Goal: Information Seeking & Learning: Learn about a topic

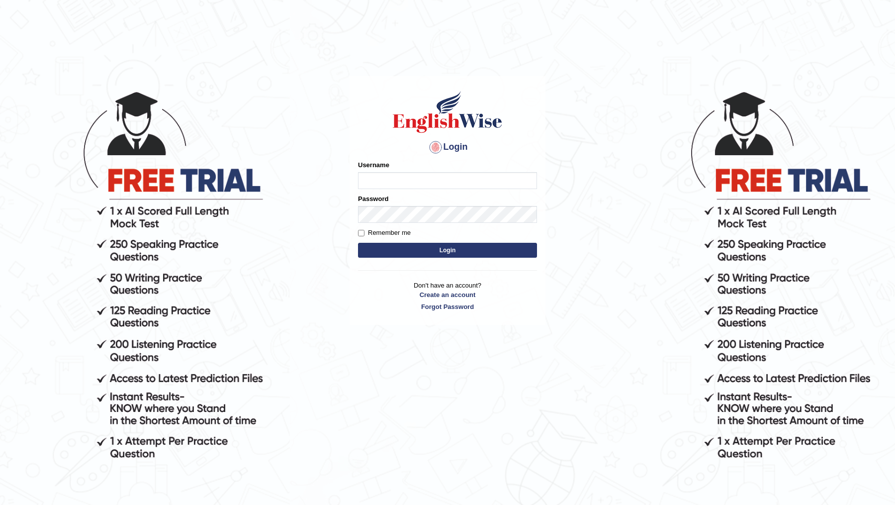
click at [402, 180] on input "Username" at bounding box center [447, 180] width 179 height 17
type input "DR1915"
click at [358, 243] on button "Login" at bounding box center [447, 250] width 179 height 15
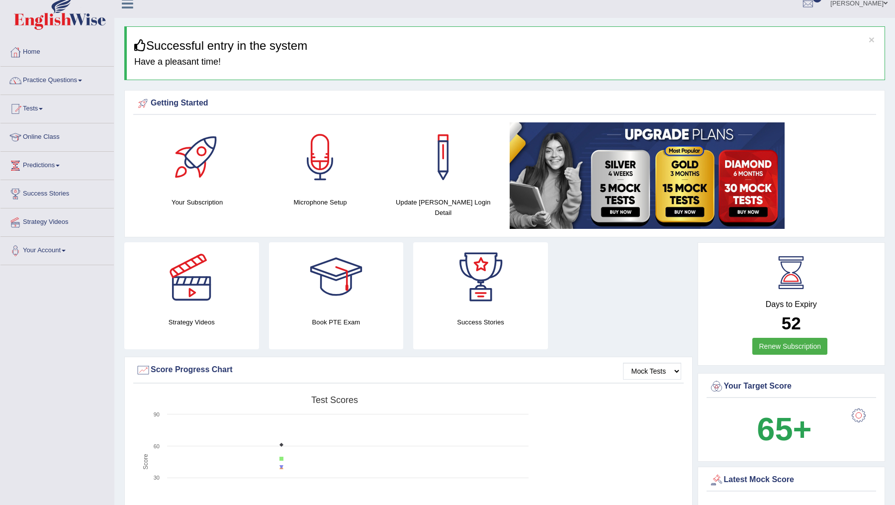
scroll to position [11, 0]
click at [91, 79] on link "Practice Questions" at bounding box center [56, 78] width 113 height 25
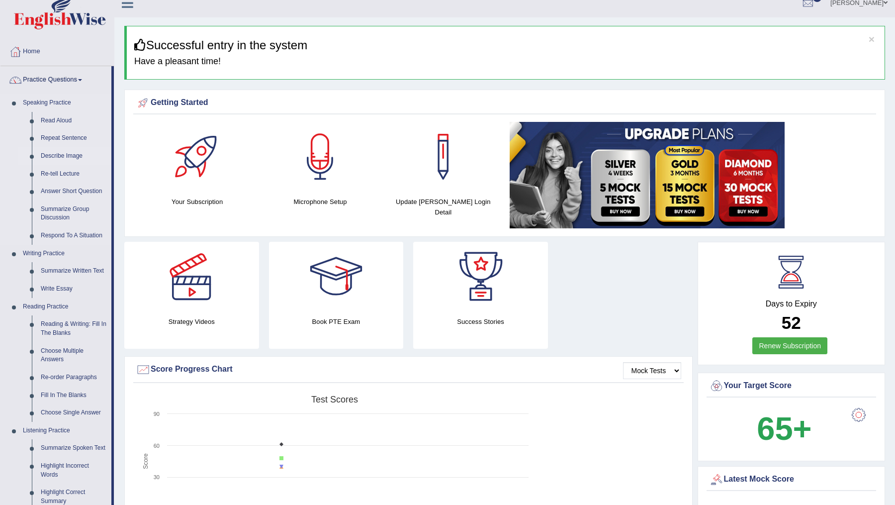
click at [45, 158] on link "Describe Image" at bounding box center [73, 156] width 75 height 18
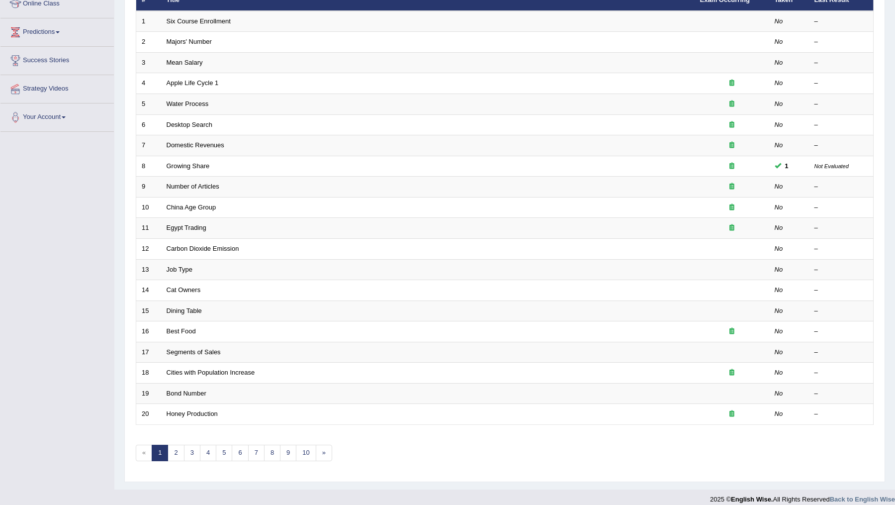
scroll to position [148, 0]
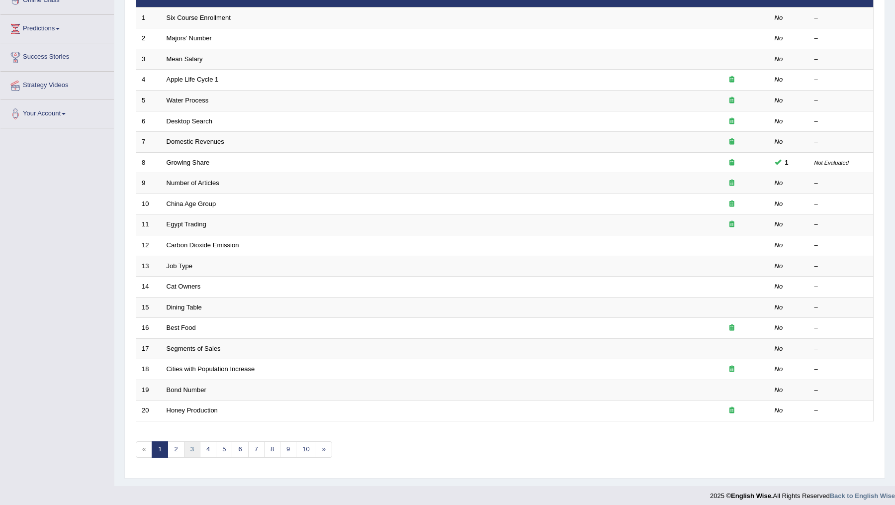
click at [185, 445] on link "3" at bounding box center [192, 449] width 16 height 16
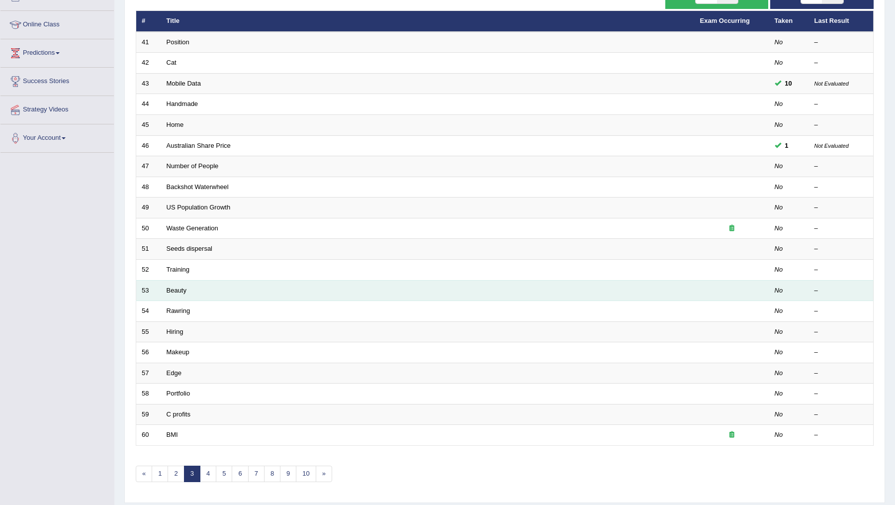
scroll to position [148, 0]
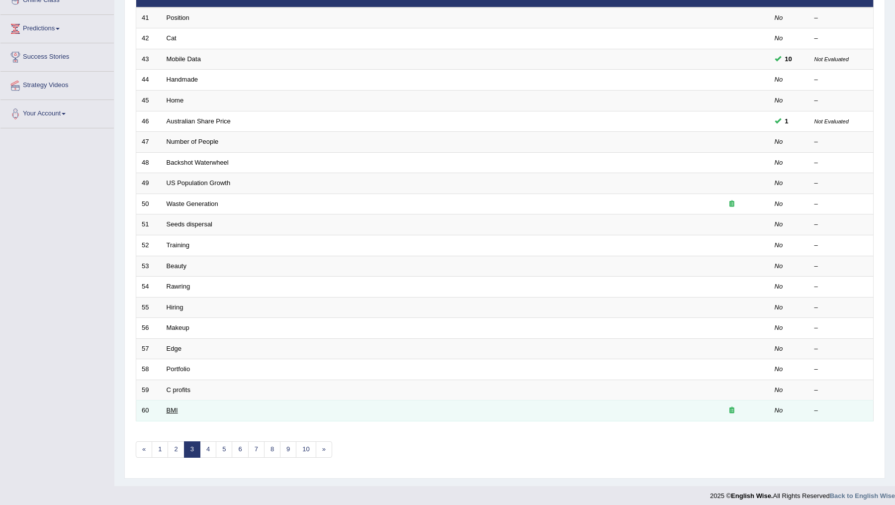
click at [171, 407] on link "BMI" at bounding box center [172, 409] width 11 height 7
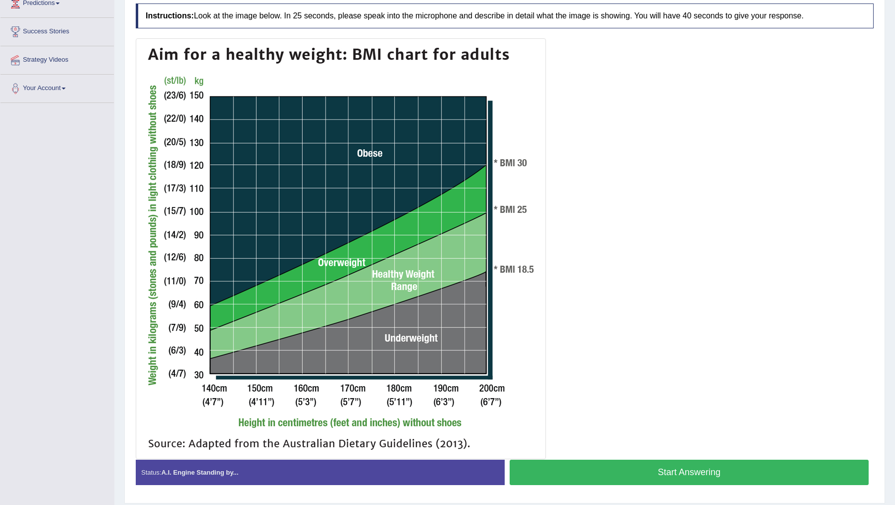
scroll to position [172, 0]
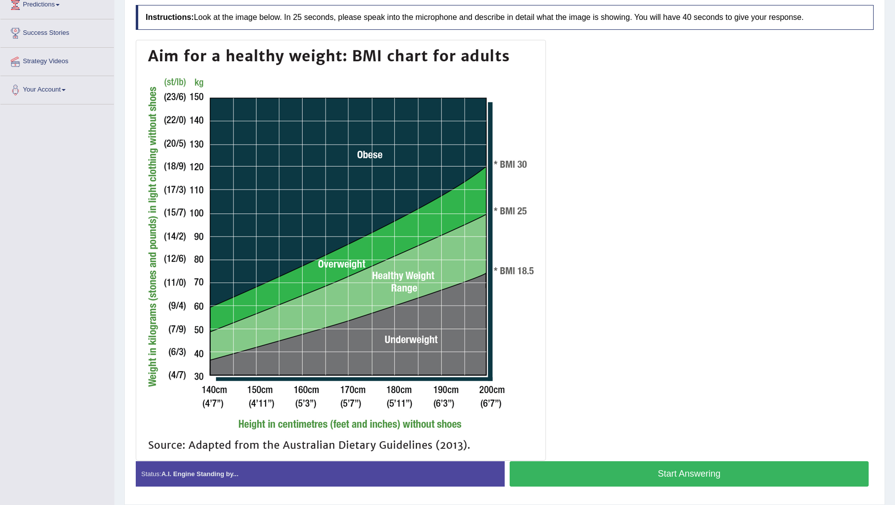
click at [655, 472] on button "Start Answering" at bounding box center [689, 473] width 359 height 25
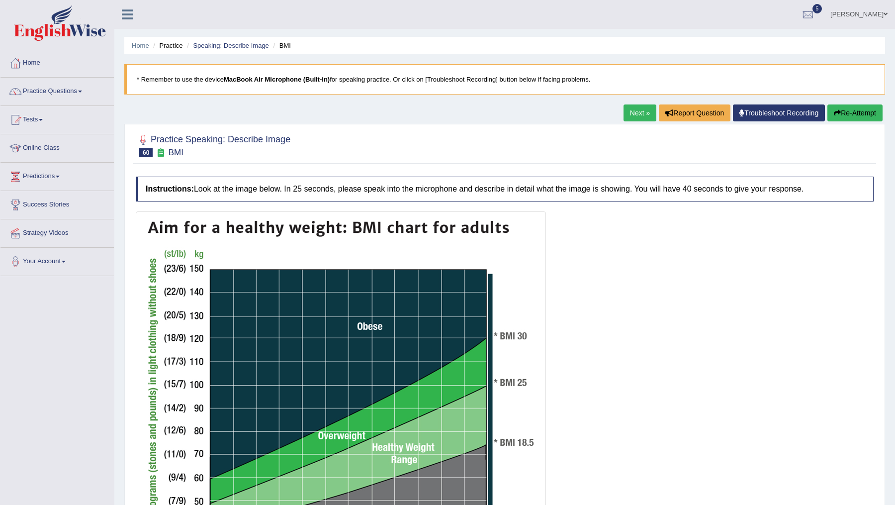
scroll to position [10, 0]
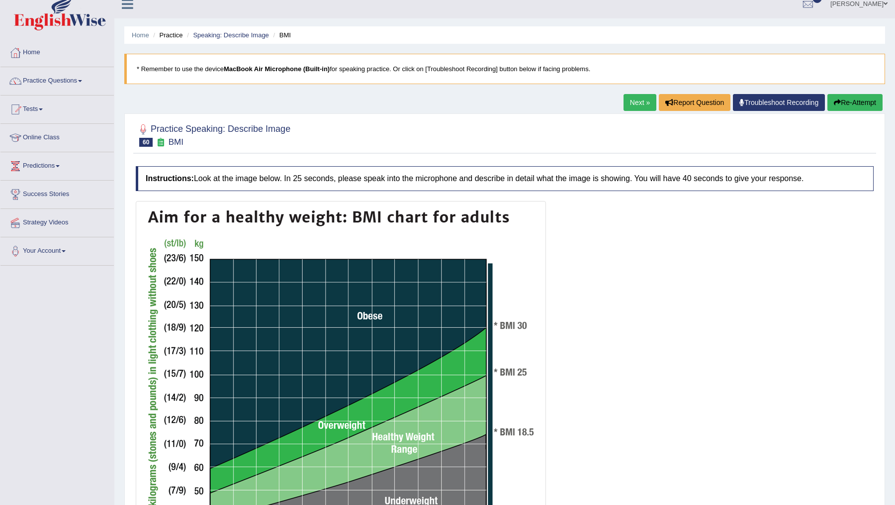
click at [632, 96] on link "Next »" at bounding box center [640, 102] width 33 height 17
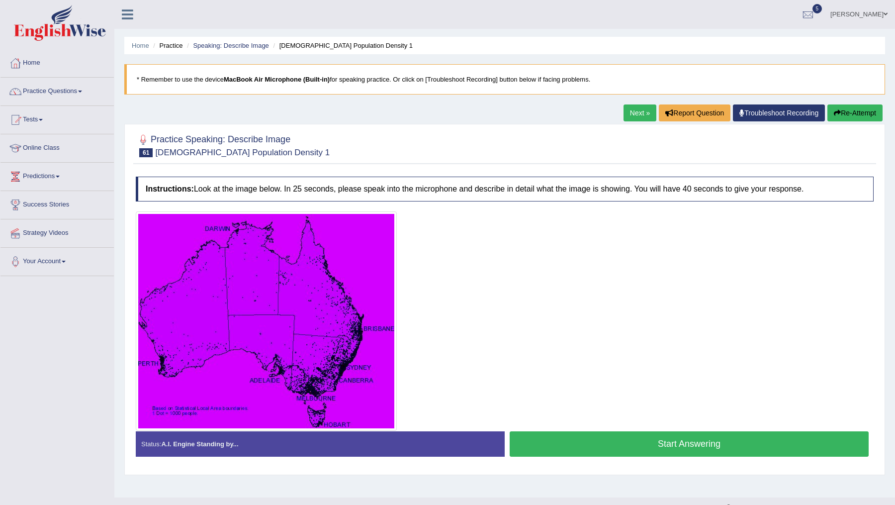
click at [635, 114] on link "Next »" at bounding box center [640, 112] width 33 height 17
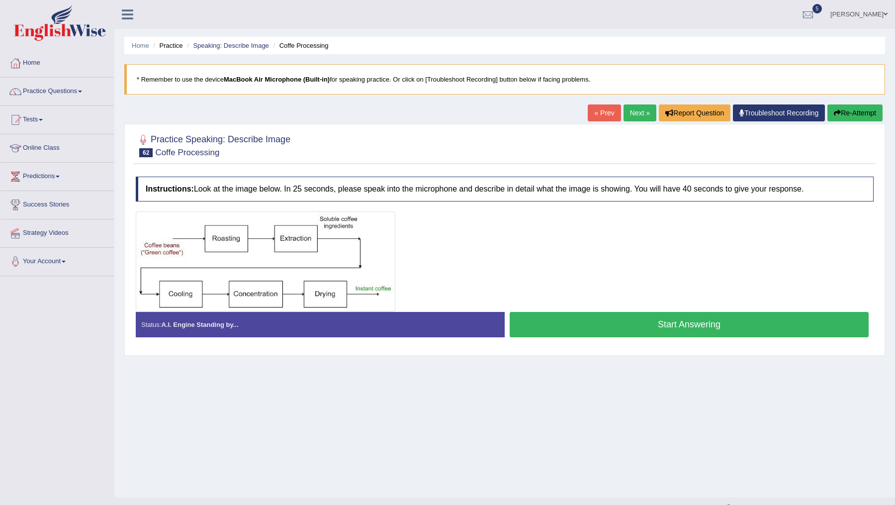
click at [635, 114] on link "Next »" at bounding box center [640, 112] width 33 height 17
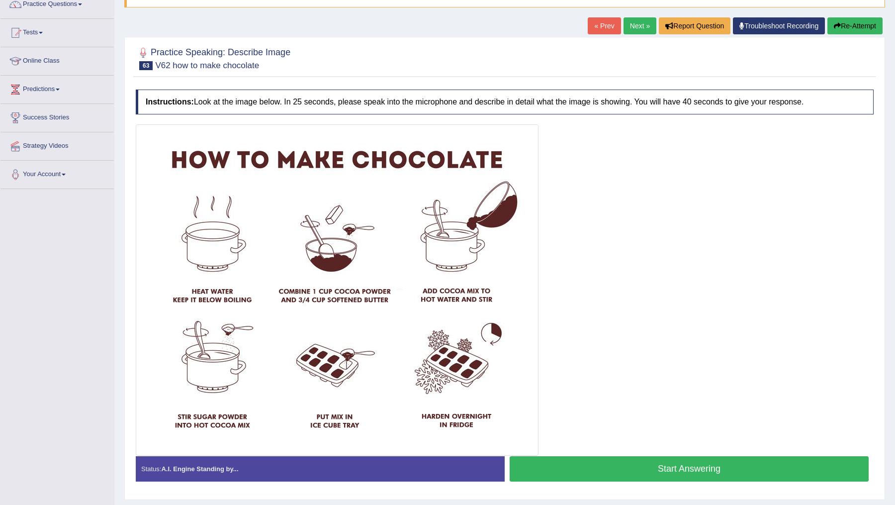
scroll to position [91, 0]
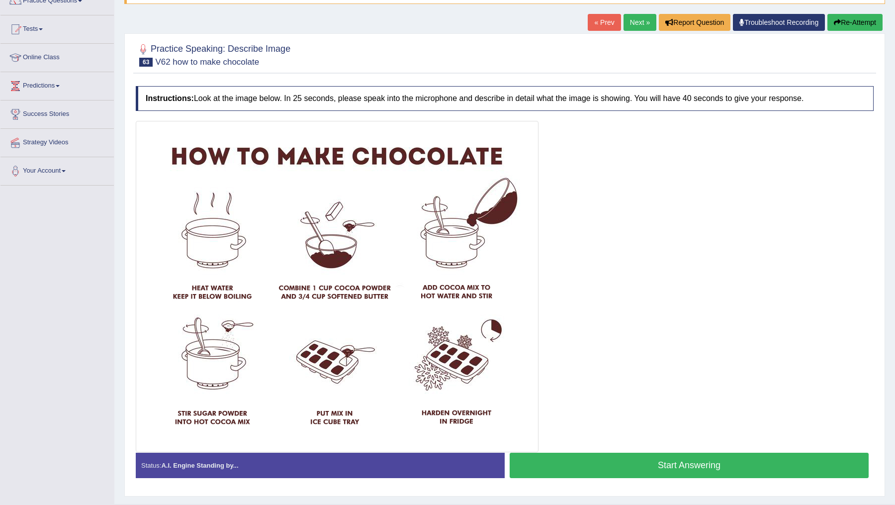
click at [640, 24] on link "Next »" at bounding box center [640, 22] width 33 height 17
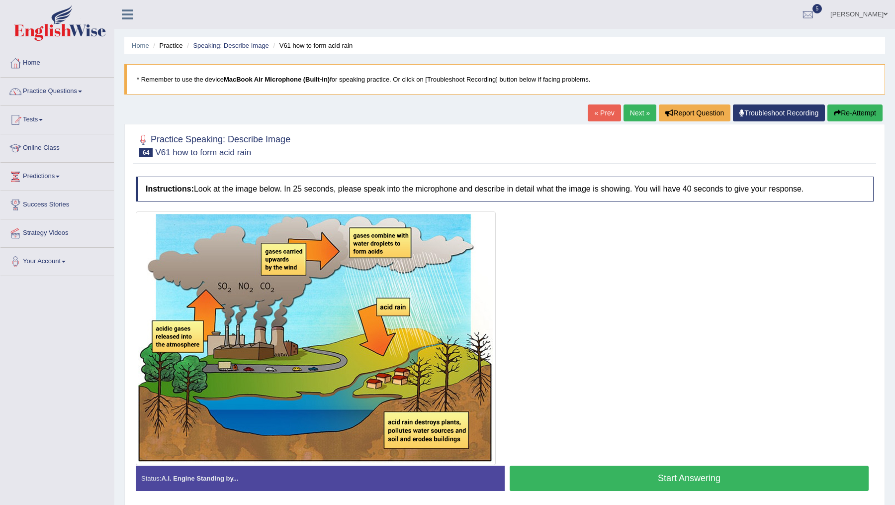
click at [638, 113] on link "Next »" at bounding box center [640, 112] width 33 height 17
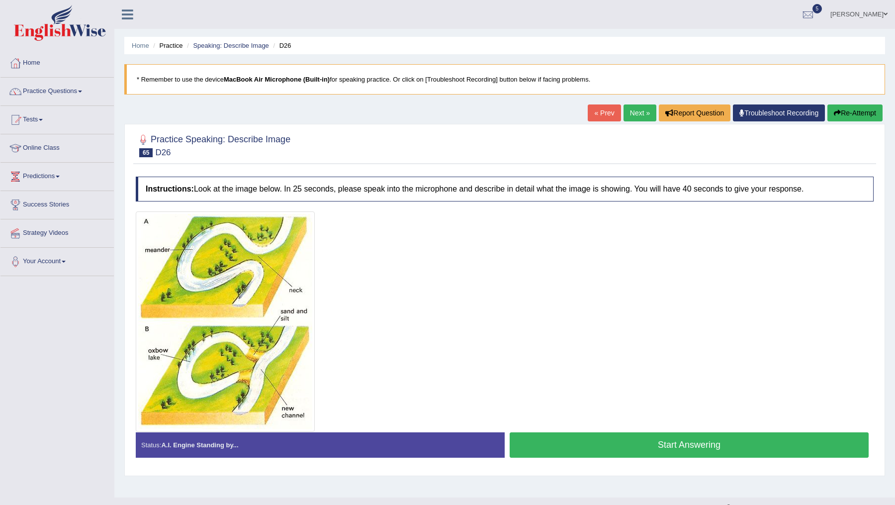
click at [632, 110] on link "Next »" at bounding box center [640, 112] width 33 height 17
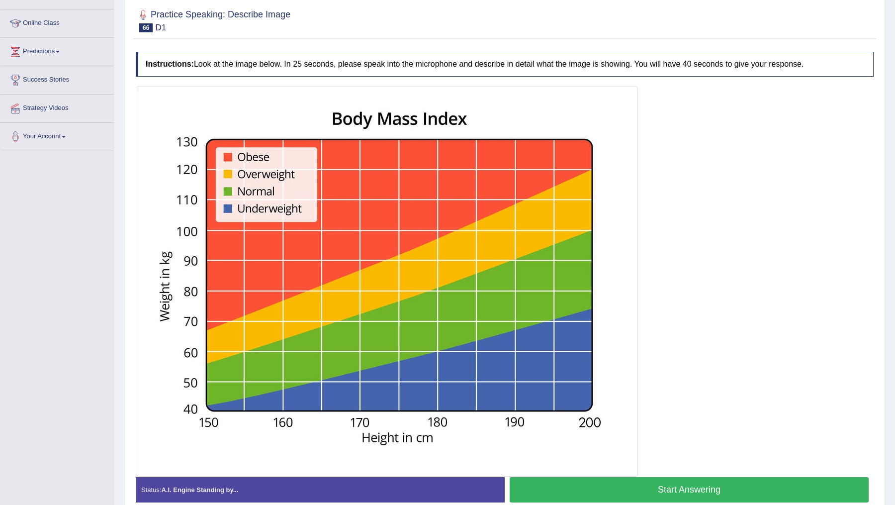
scroll to position [138, 0]
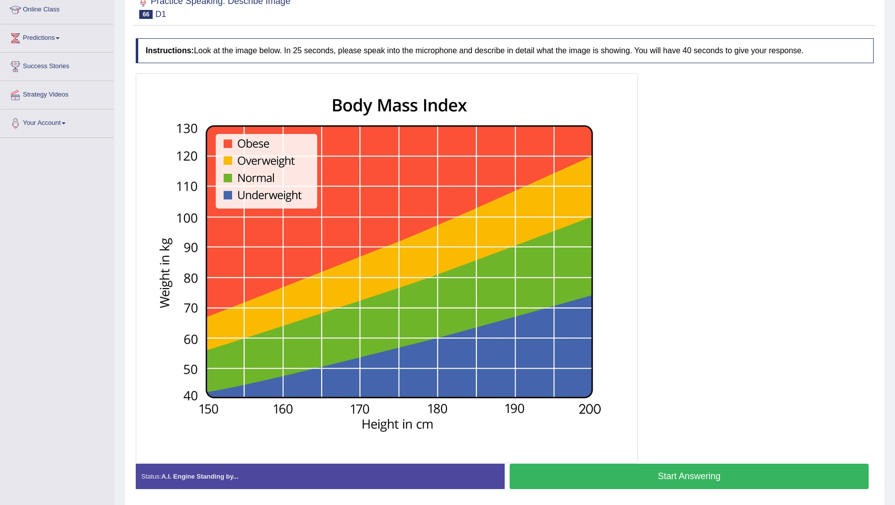
click at [653, 474] on button "Start Answering" at bounding box center [689, 476] width 359 height 25
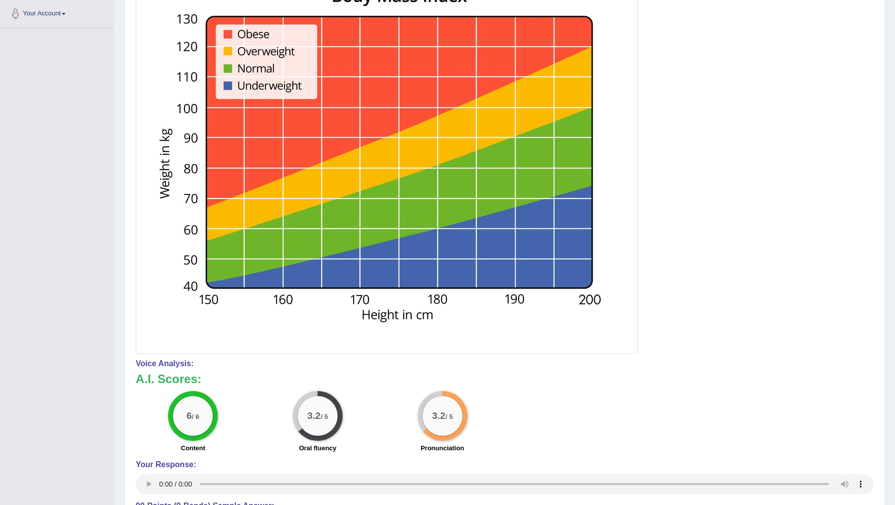
scroll to position [0, 0]
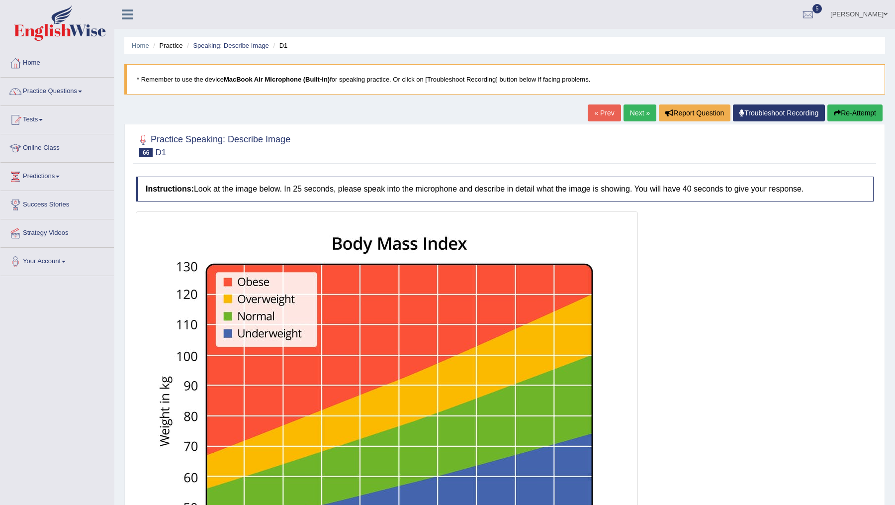
click at [848, 112] on button "Re-Attempt" at bounding box center [855, 112] width 55 height 17
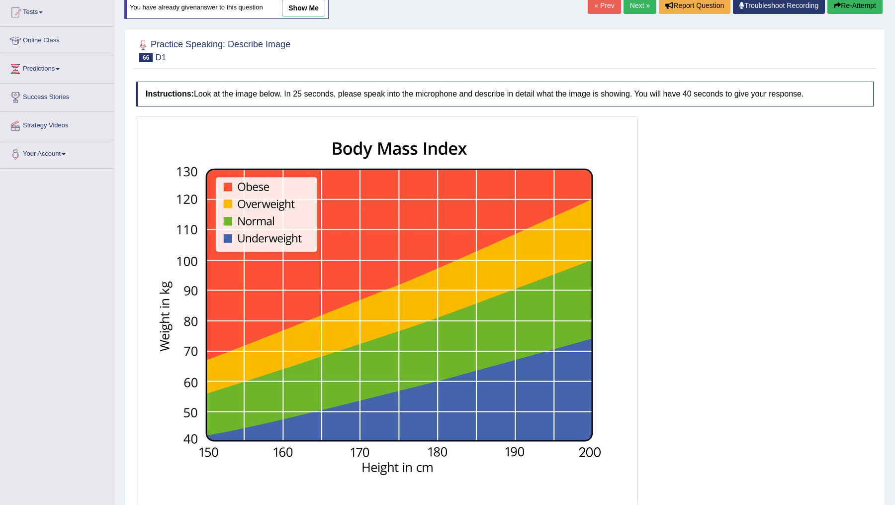
scroll to position [184, 0]
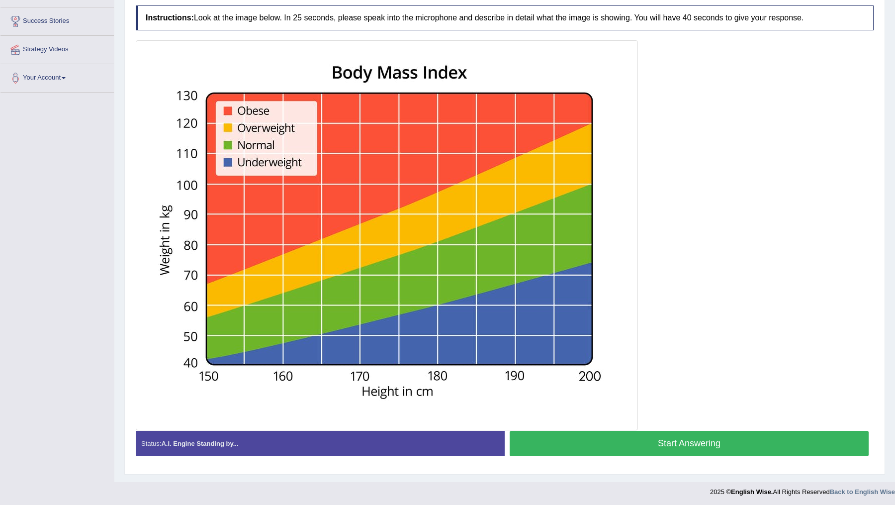
click at [668, 445] on button "Start Answering" at bounding box center [689, 443] width 359 height 25
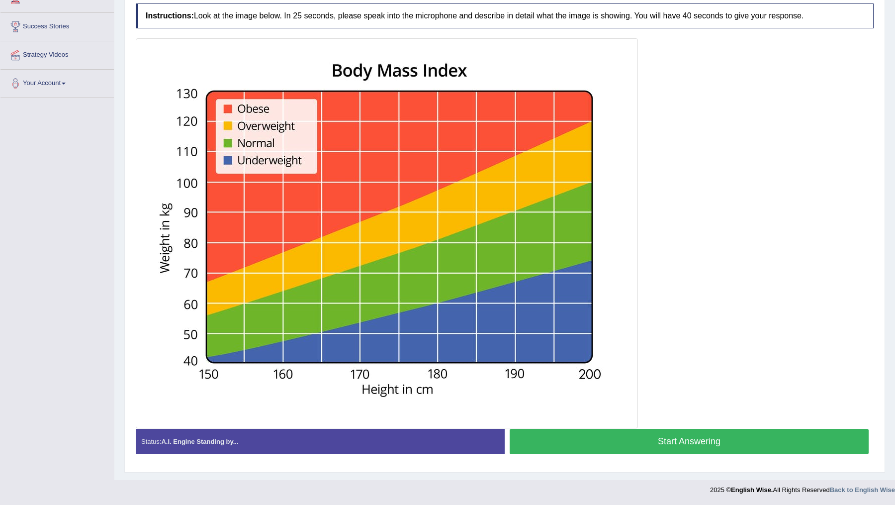
scroll to position [177, 0]
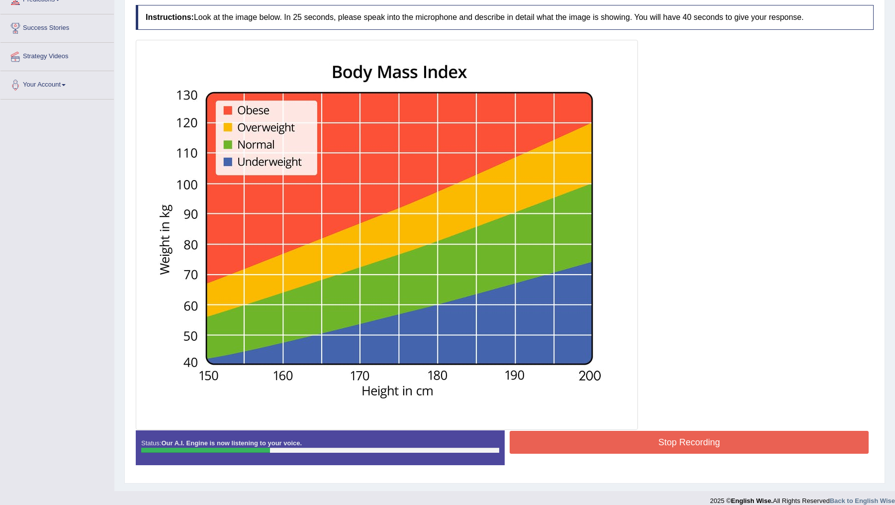
click at [668, 445] on button "Stop Recording" at bounding box center [689, 442] width 359 height 23
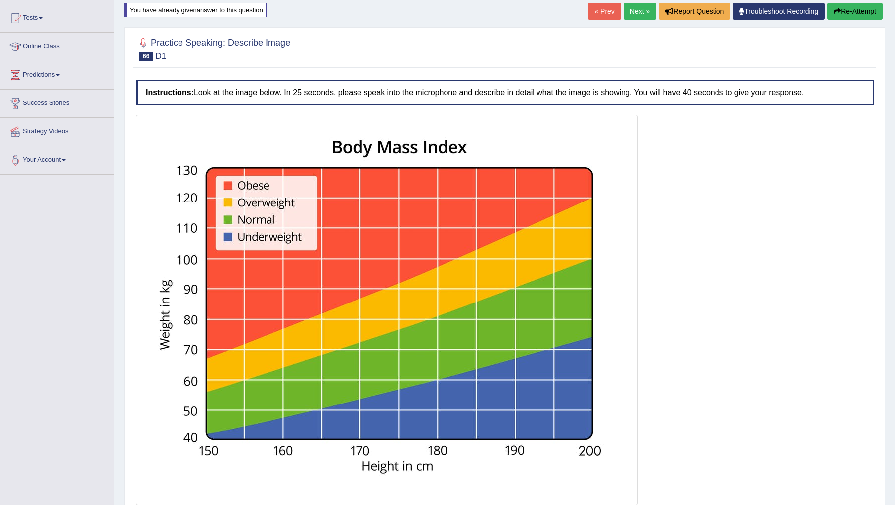
scroll to position [98, 0]
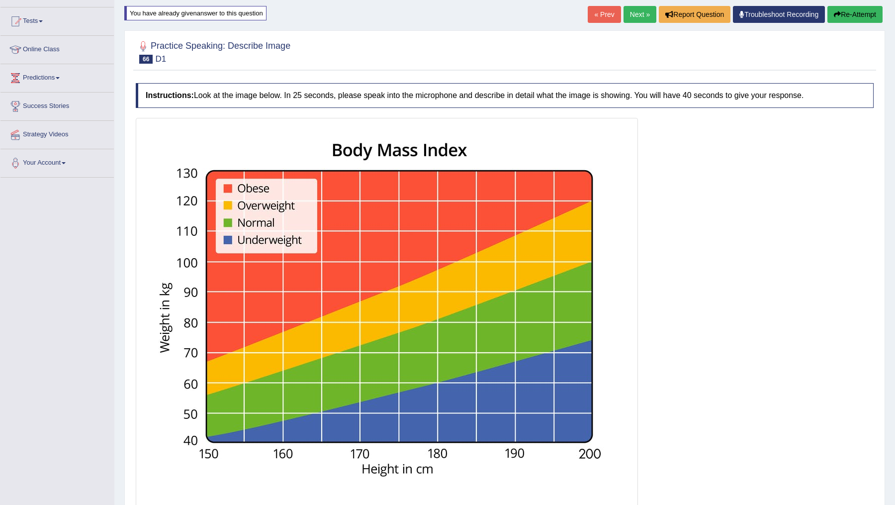
click at [844, 17] on button "Re-Attempt" at bounding box center [855, 14] width 55 height 17
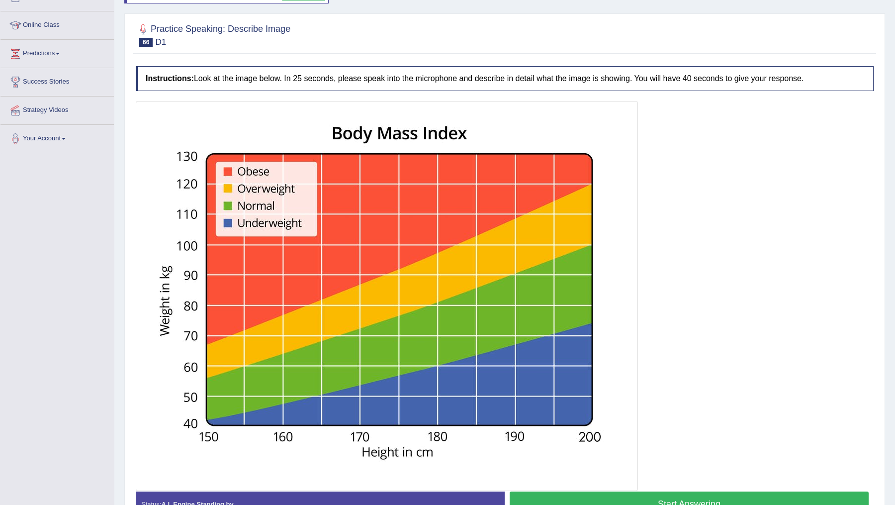
scroll to position [184, 0]
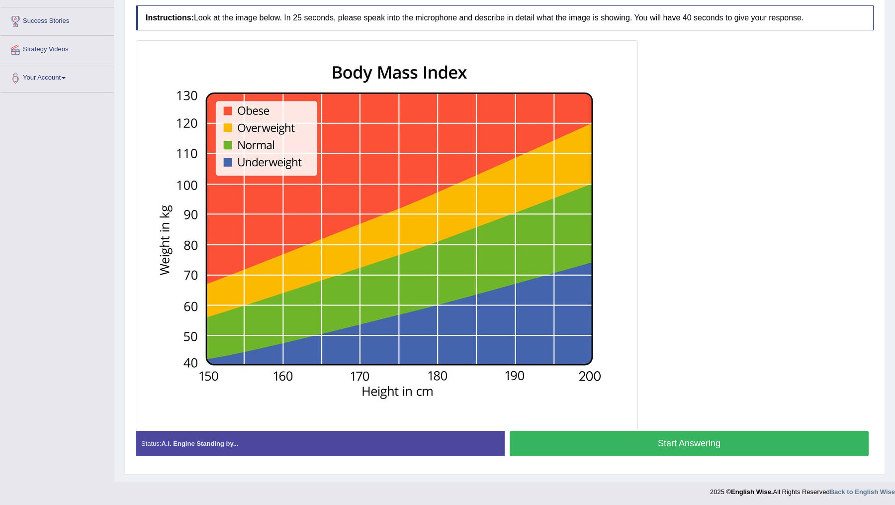
click at [655, 444] on button "Start Answering" at bounding box center [689, 443] width 359 height 25
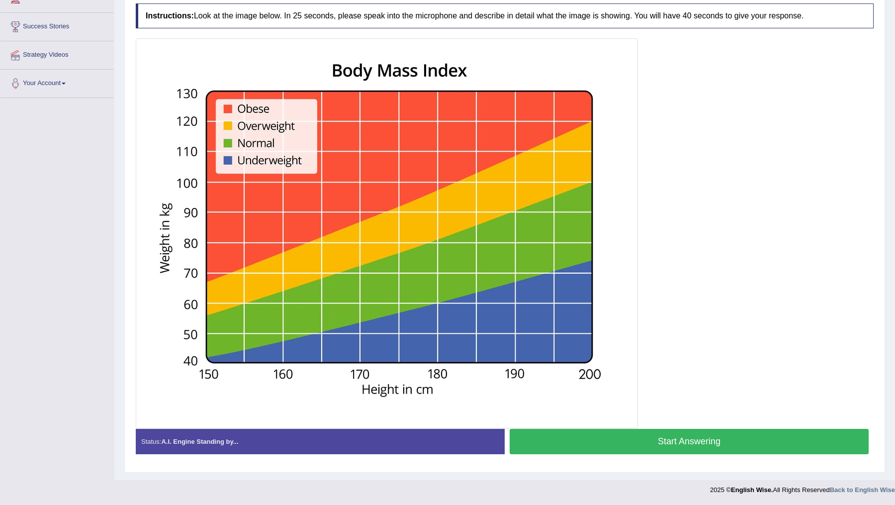
scroll to position [177, 0]
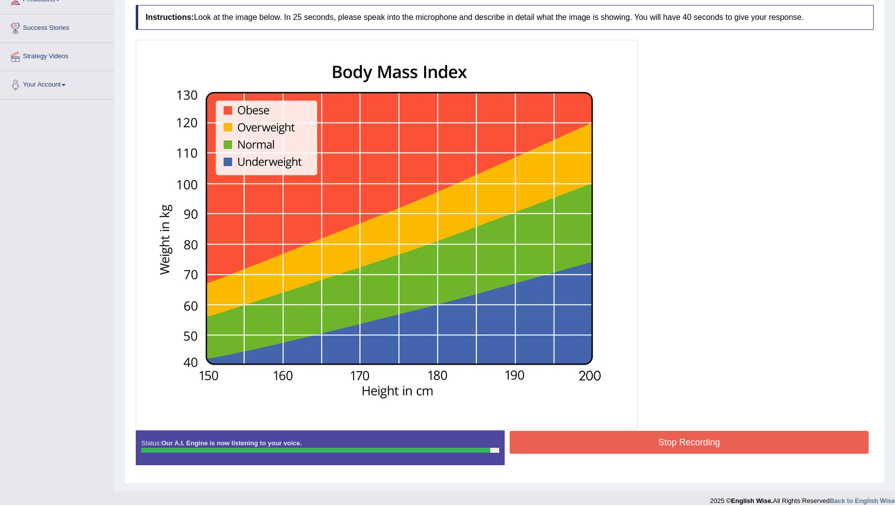
click at [655, 444] on button "Stop Recording" at bounding box center [689, 442] width 359 height 23
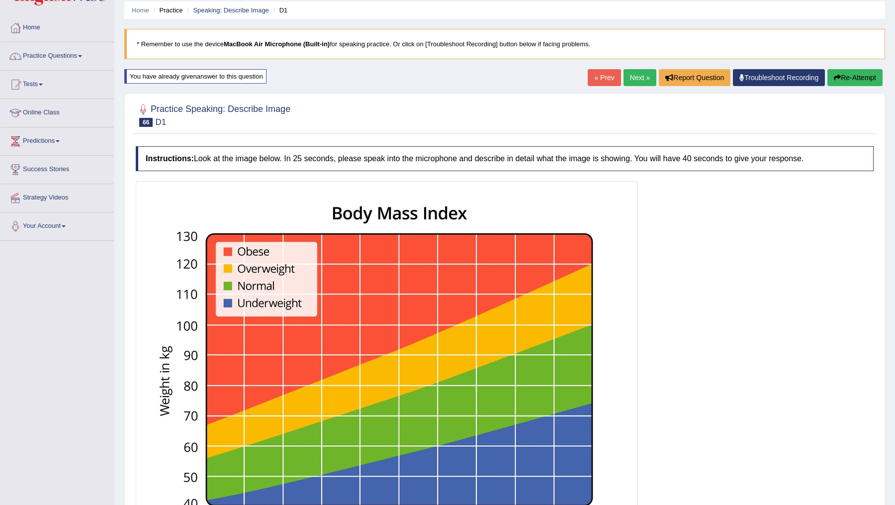
scroll to position [0, 0]
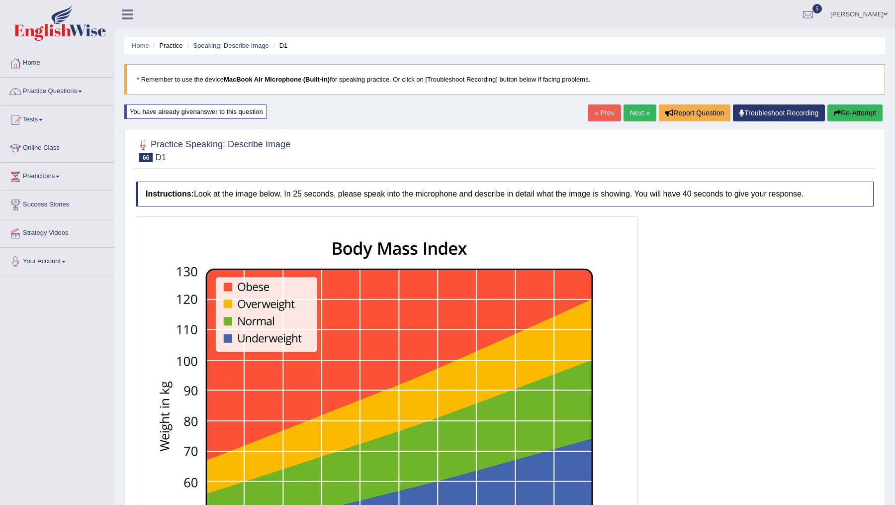
click at [625, 109] on link "Next »" at bounding box center [640, 112] width 33 height 17
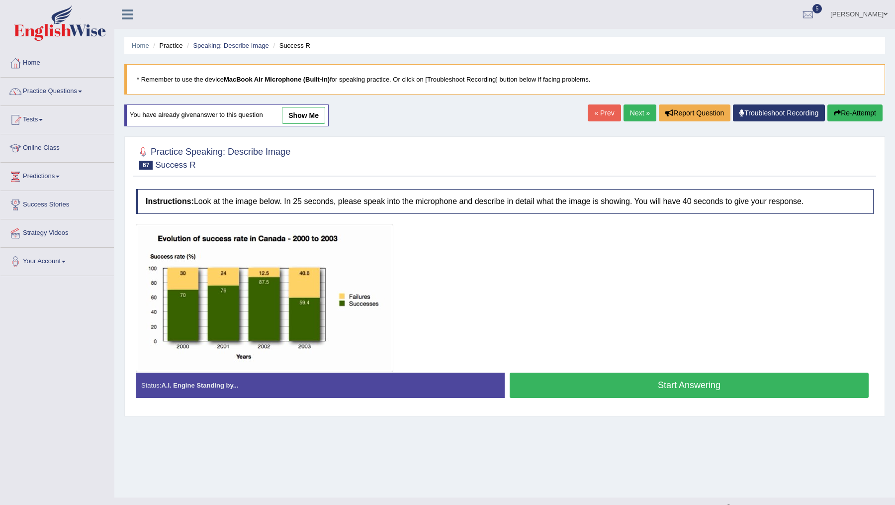
scroll to position [17, 0]
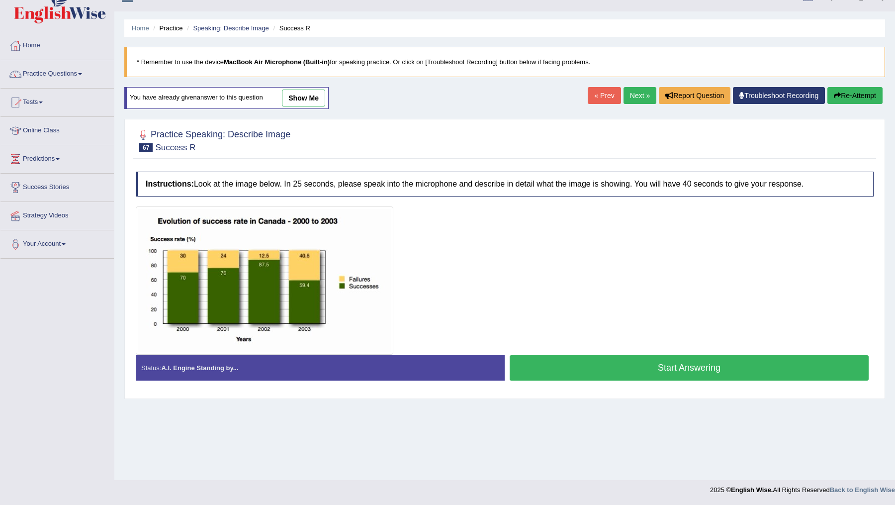
click at [650, 365] on button "Start Answering" at bounding box center [689, 367] width 359 height 25
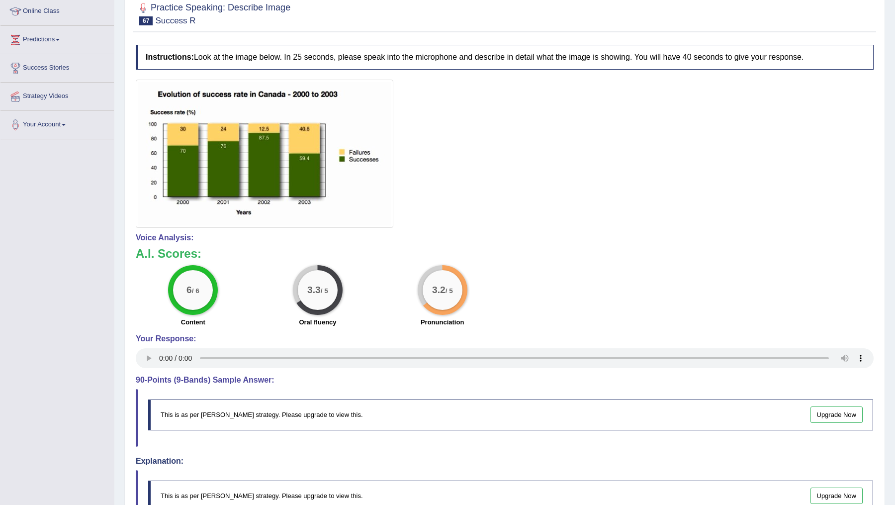
scroll to position [0, 0]
